Goal: Information Seeking & Learning: Learn about a topic

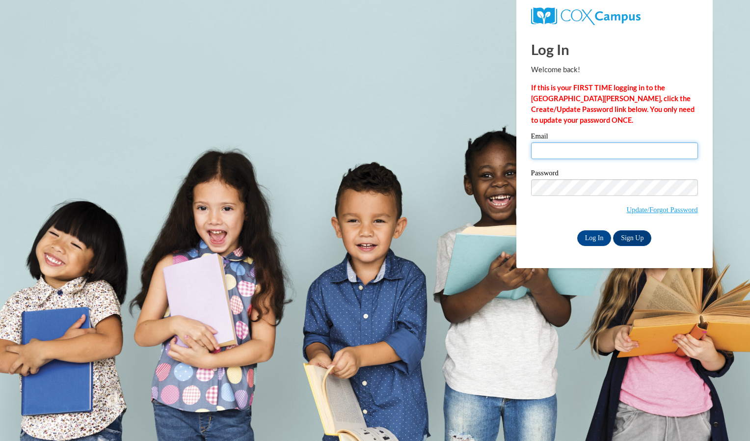
click at [618, 146] on input "Email" at bounding box center [614, 150] width 167 height 17
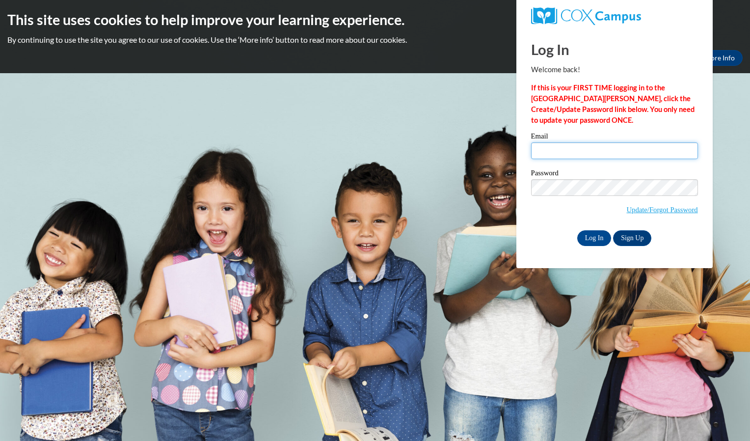
type input "bclar9652@ung.edu"
click at [574, 155] on input "bclar9652@ung.edu" at bounding box center [614, 150] width 167 height 17
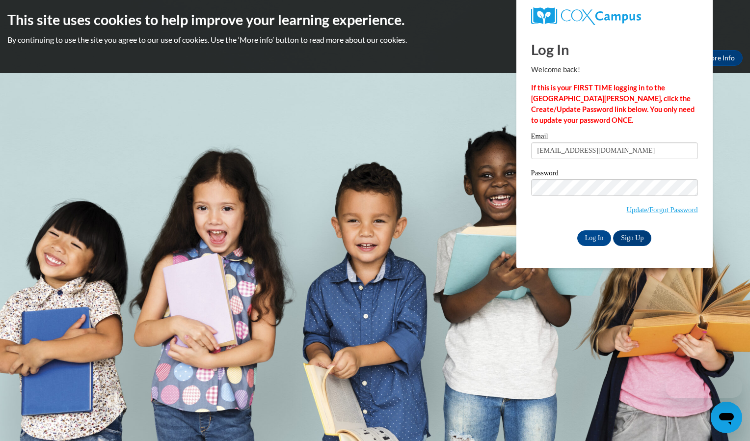
click at [514, 222] on body "This site uses cookies to help improve your learning experience. By continuing …" at bounding box center [375, 220] width 750 height 441
click at [592, 234] on input "Log In" at bounding box center [594, 238] width 34 height 16
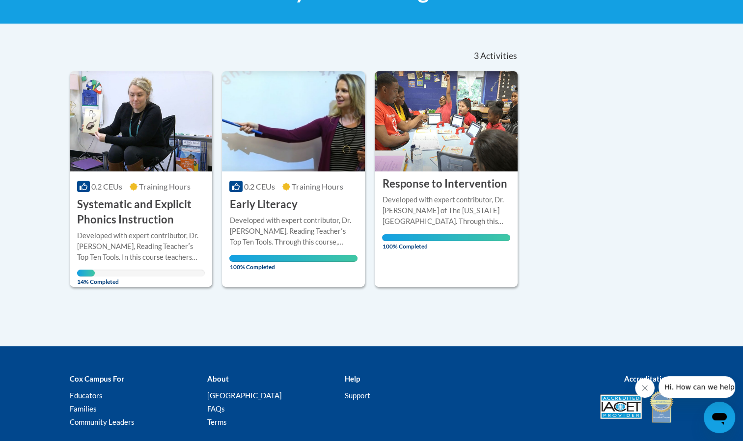
scroll to position [181, 0]
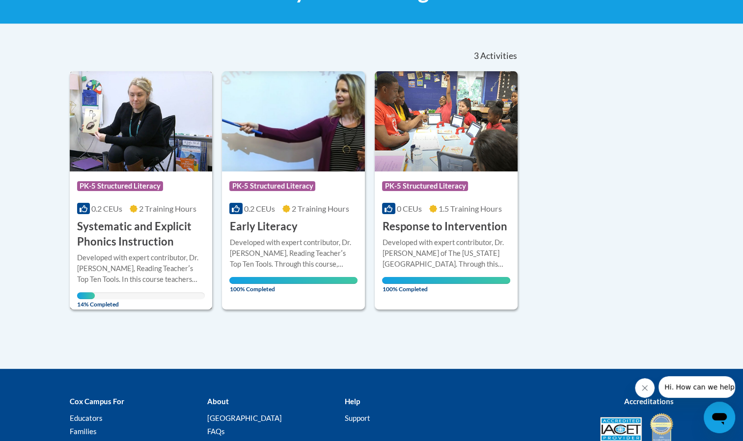
click at [157, 247] on h3 "Systematic and Explicit Phonics Instruction" at bounding box center [141, 234] width 128 height 30
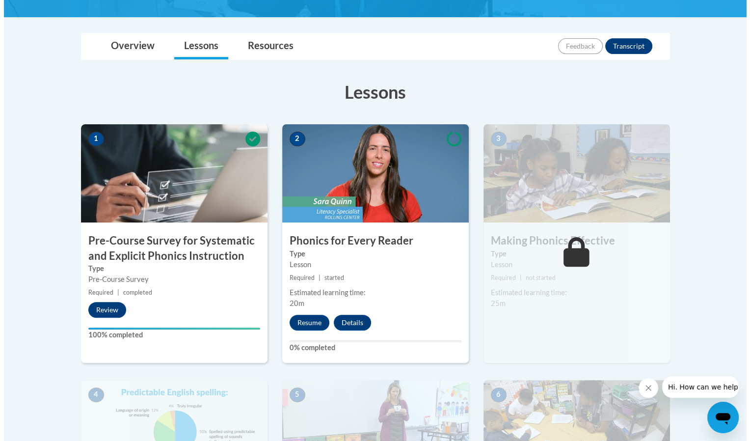
scroll to position [211, 0]
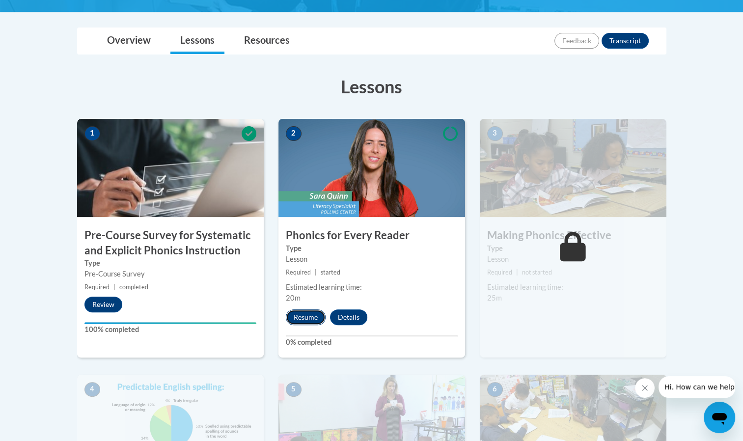
click at [296, 309] on button "Resume" at bounding box center [306, 317] width 40 height 16
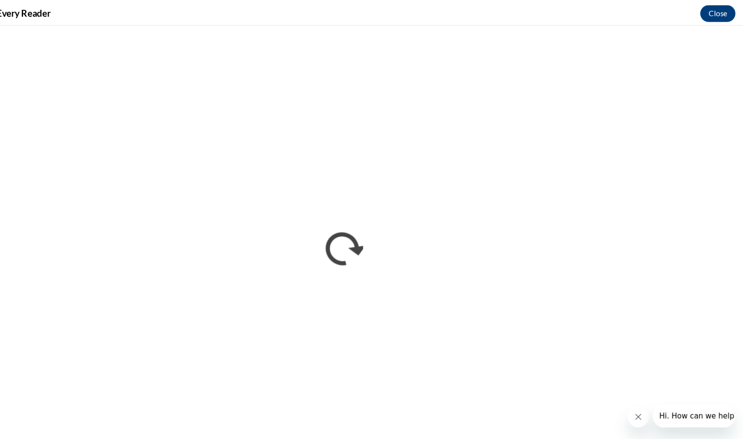
scroll to position [0, 0]
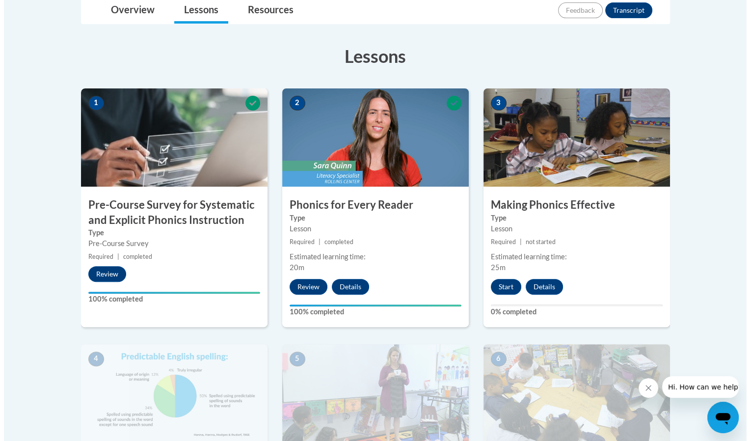
scroll to position [241, 0]
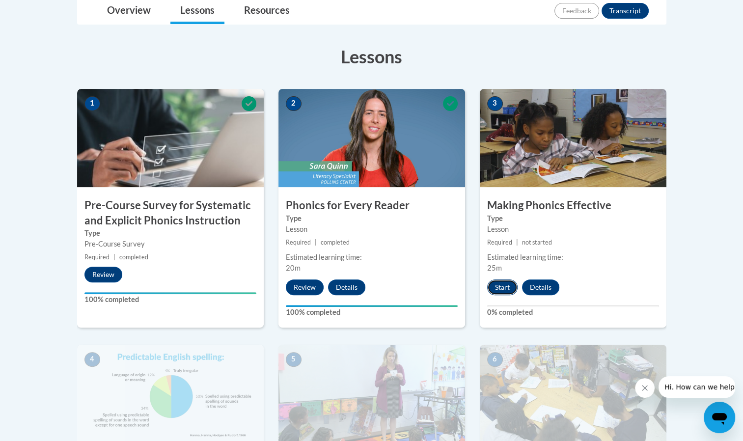
click at [500, 292] on button "Start" at bounding box center [502, 287] width 30 height 16
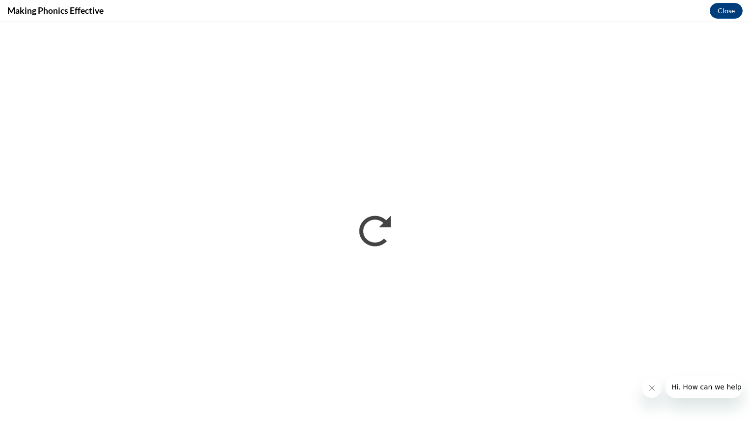
scroll to position [0, 0]
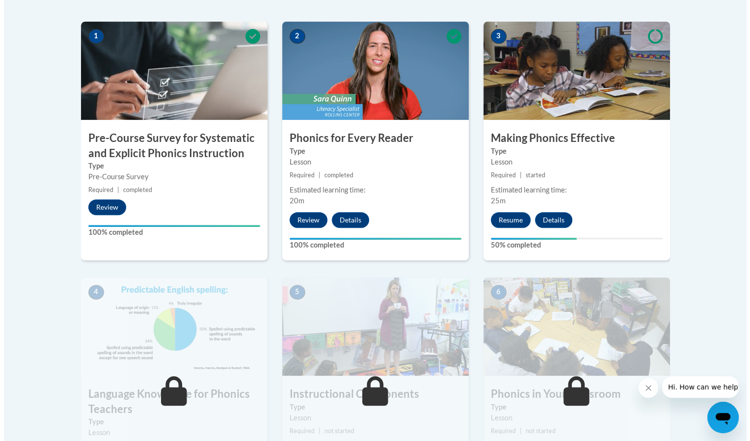
scroll to position [346, 0]
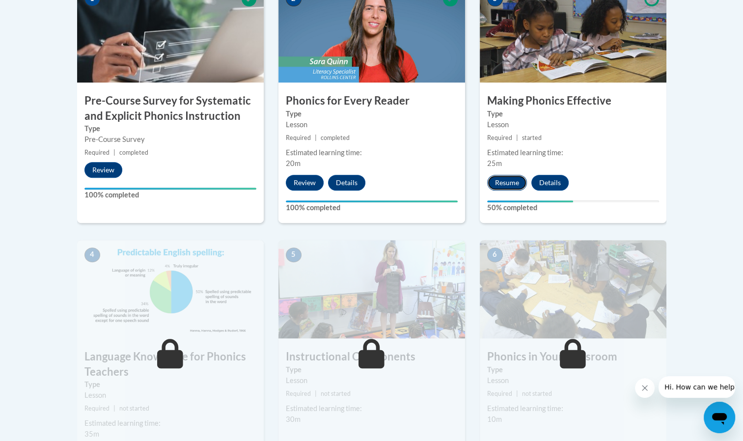
click at [513, 184] on button "Resume" at bounding box center [507, 183] width 40 height 16
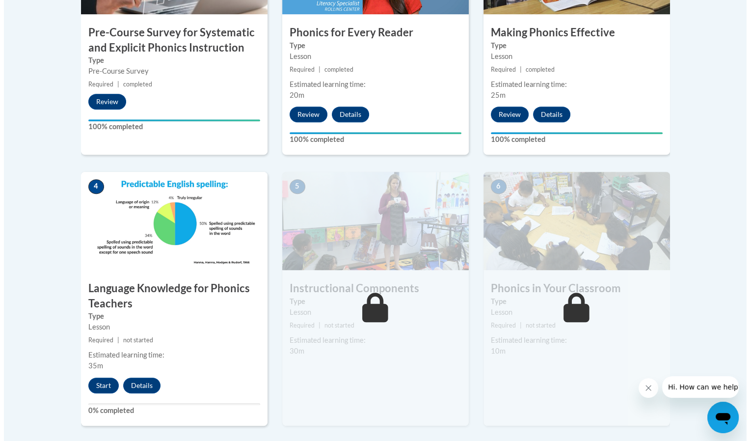
scroll to position [547, 0]
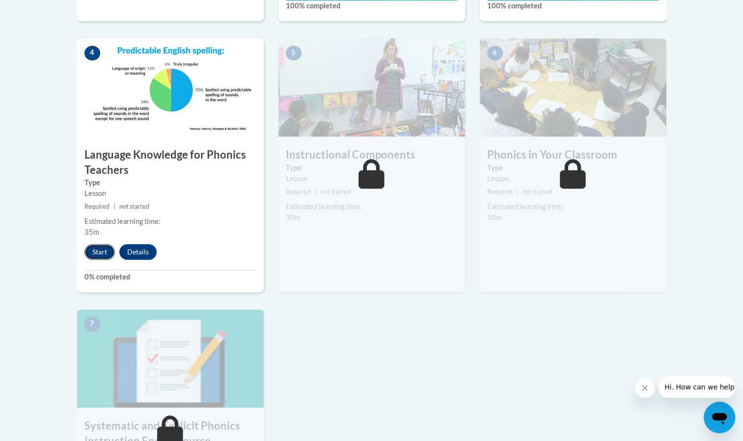
click at [92, 251] on button "Start" at bounding box center [99, 252] width 30 height 16
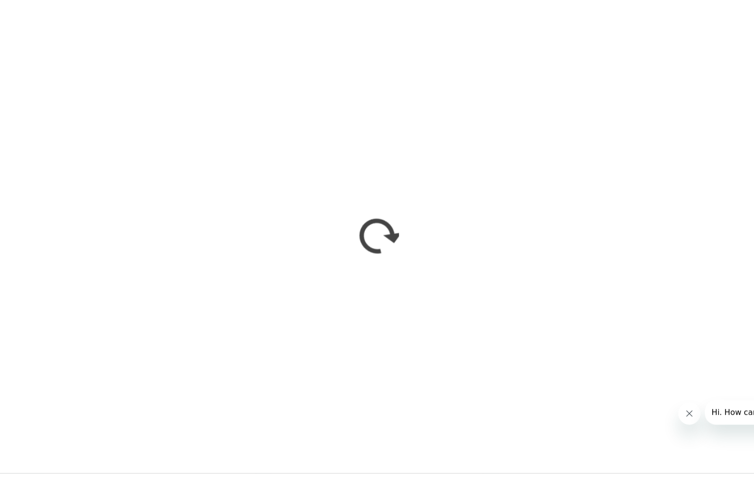
scroll to position [0, 0]
